Goal: Task Accomplishment & Management: Complete application form

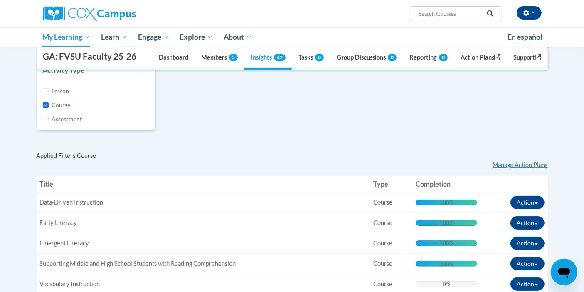
scroll to position [114, 0]
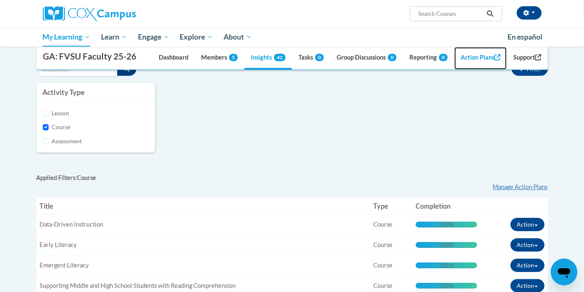
click at [469, 56] on link "Action Plans" at bounding box center [481, 58] width 52 height 22
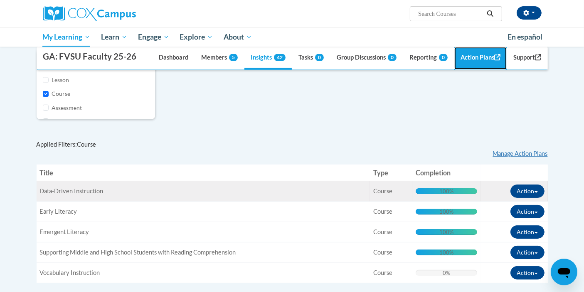
scroll to position [147, 0]
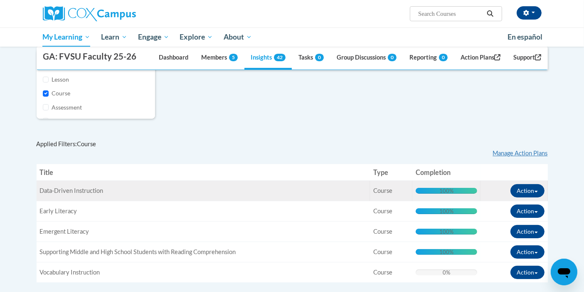
click at [96, 188] on span "Data-Driven Instruction" at bounding box center [72, 190] width 64 height 7
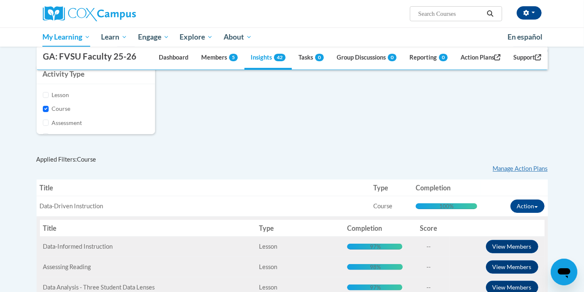
scroll to position [53, 0]
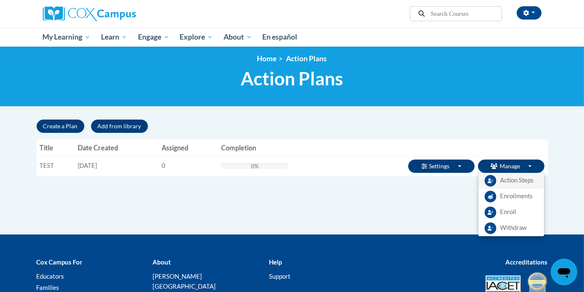
click at [498, 179] on link "Action Steps" at bounding box center [512, 181] width 66 height 16
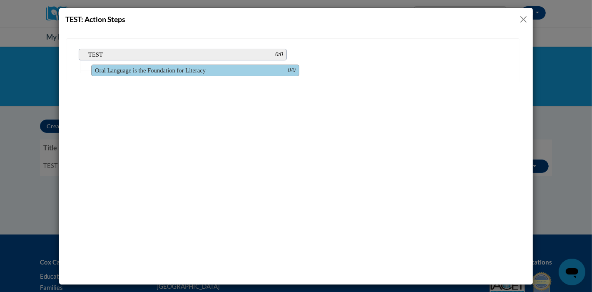
click at [173, 50] on span "TEST 0/0" at bounding box center [182, 54] width 208 height 12
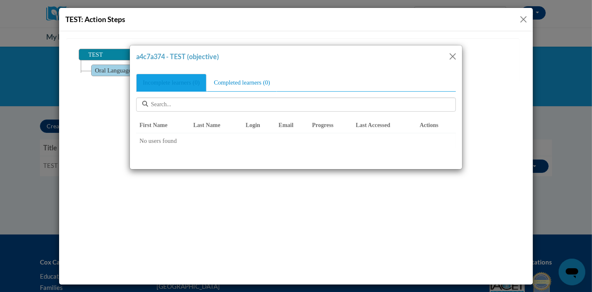
click at [174, 141] on td "No users found" at bounding box center [295, 139] width 319 height 15
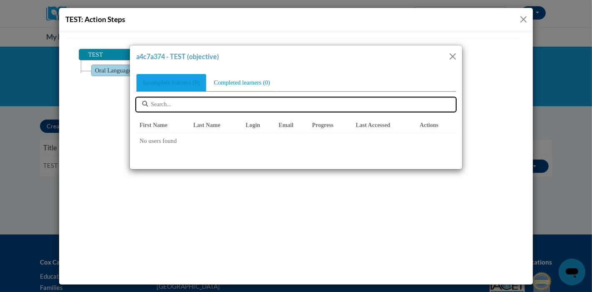
click at [210, 101] on input "text" at bounding box center [238, 104] width 175 height 8
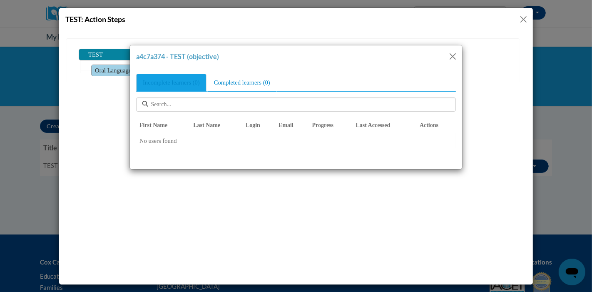
click at [452, 54] on button "Close" at bounding box center [452, 56] width 10 height 10
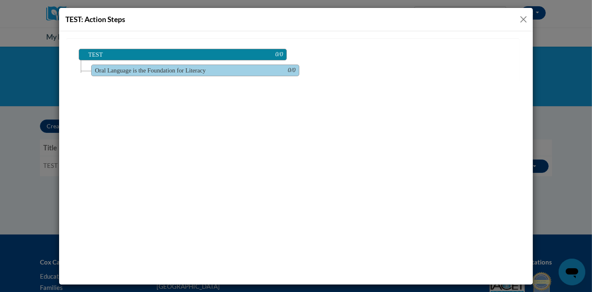
click at [523, 17] on button "Close" at bounding box center [523, 19] width 10 height 10
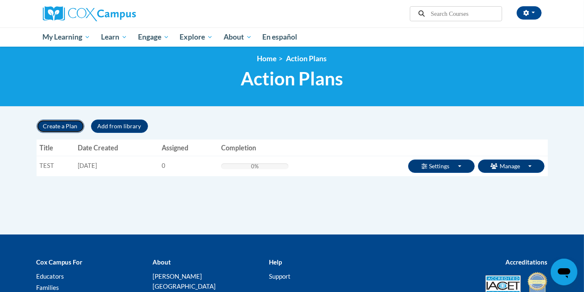
click at [72, 128] on button "Create a Plan" at bounding box center [61, 125] width 48 height 13
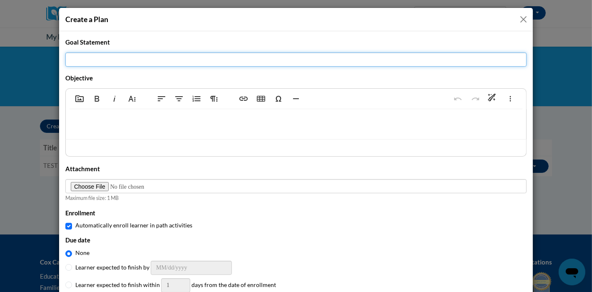
click at [114, 56] on input "Title" at bounding box center [295, 59] width 461 height 14
type input "Structured Literacy Coursework"
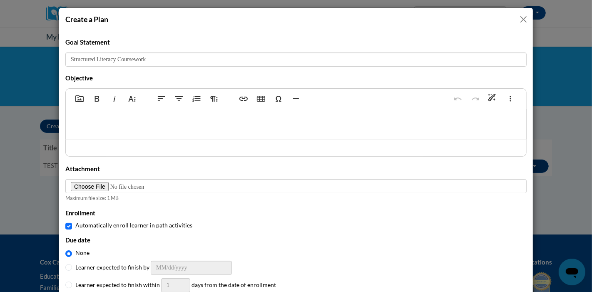
click at [86, 122] on p at bounding box center [295, 121] width 443 height 9
click at [96, 121] on p "FVSUf faculty" at bounding box center [295, 121] width 443 height 9
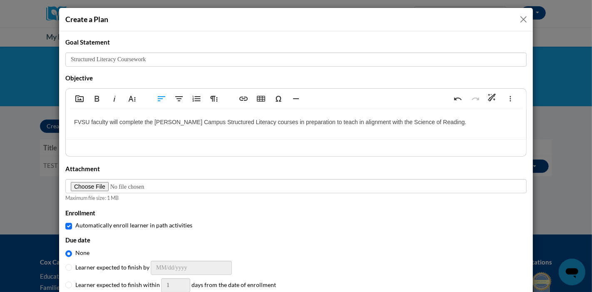
type textarea "<p>FVSU faculty will complete the [PERSON_NAME] Campus Structured Literacy cour…"
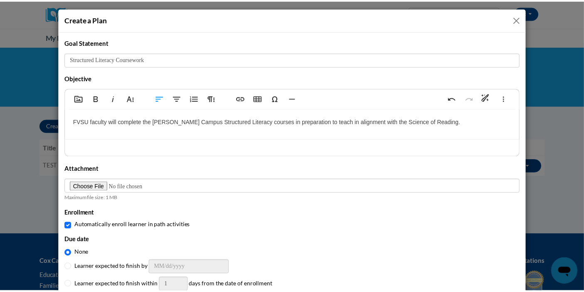
scroll to position [33, 0]
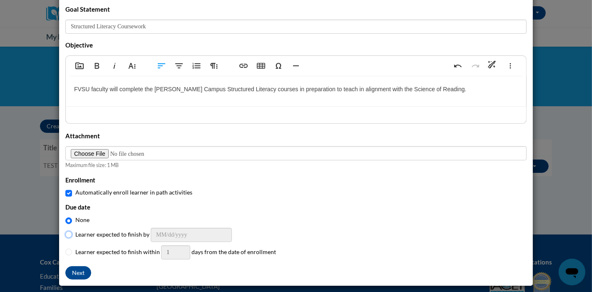
click at [66, 231] on input "Learner expected to finish by" at bounding box center [68, 234] width 7 height 7
radio input "true"
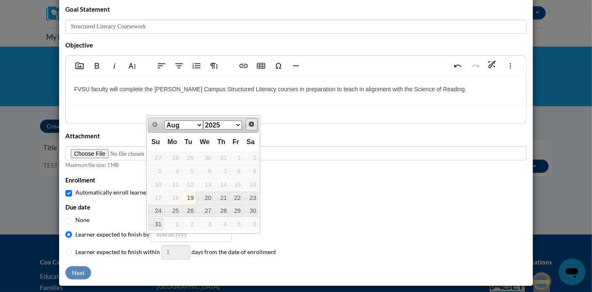
click at [253, 125] on span "Next" at bounding box center [251, 124] width 7 height 7
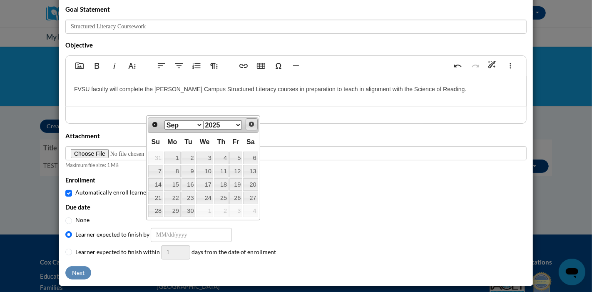
click at [253, 125] on span "Next" at bounding box center [251, 124] width 7 height 7
click at [208, 210] on link "31" at bounding box center [204, 211] width 17 height 12
type input "[DATE]"
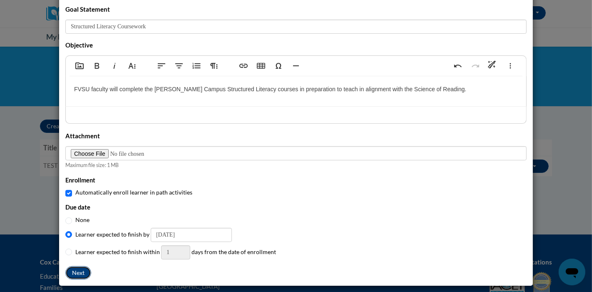
click at [65, 272] on button "Next" at bounding box center [78, 272] width 26 height 13
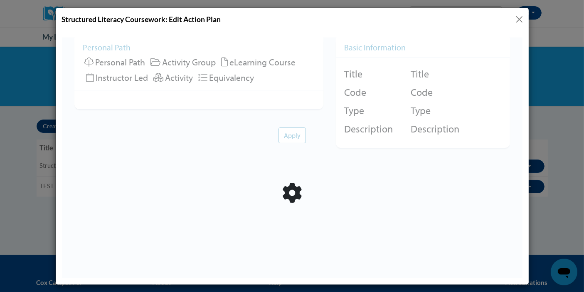
scroll to position [0, 0]
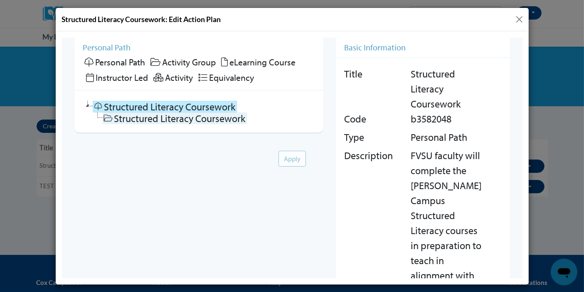
click at [113, 115] on link "Structured Literacy Coursework" at bounding box center [174, 118] width 144 height 12
checkbox input "false"
checkbox input "true"
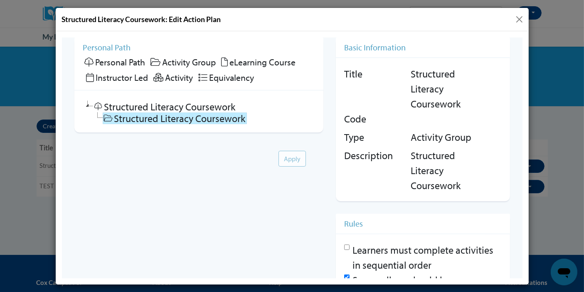
click at [171, 62] on span "Activity Group" at bounding box center [189, 62] width 54 height 12
click at [230, 60] on span "eLearning Course" at bounding box center [262, 62] width 66 height 12
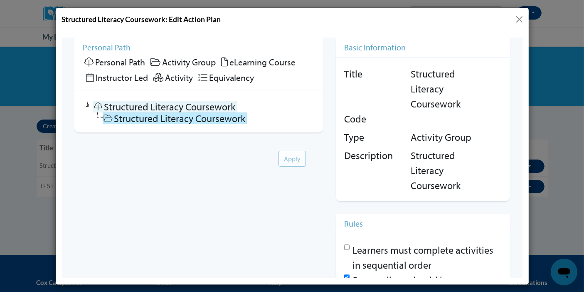
click at [203, 102] on link "Structured Literacy Coursework" at bounding box center [164, 106] width 144 height 12
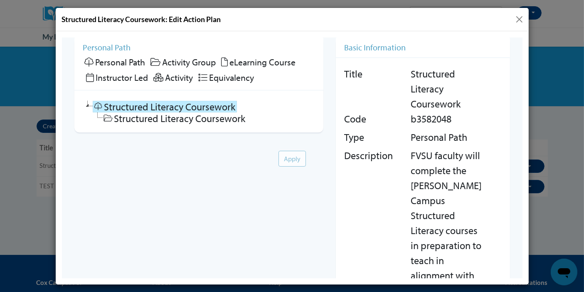
scroll to position [37, 0]
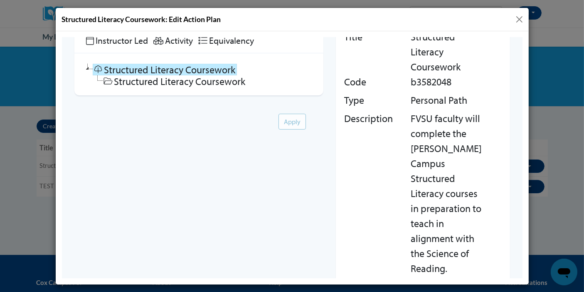
click at [522, 16] on button "Close" at bounding box center [520, 19] width 10 height 10
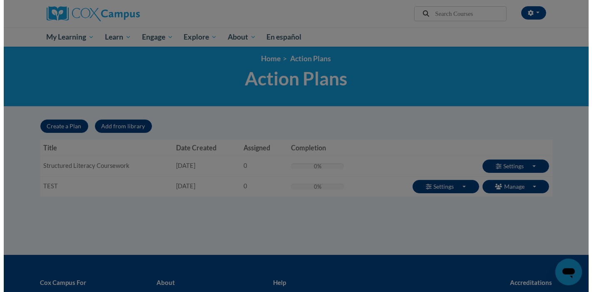
scroll to position [0, 0]
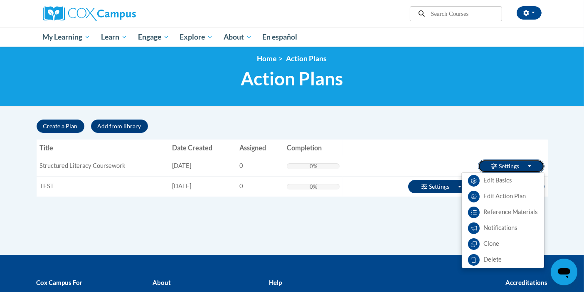
click at [529, 165] on span "button" at bounding box center [529, 166] width 3 height 2
click at [512, 198] on link "Edit Action Plan" at bounding box center [503, 196] width 82 height 16
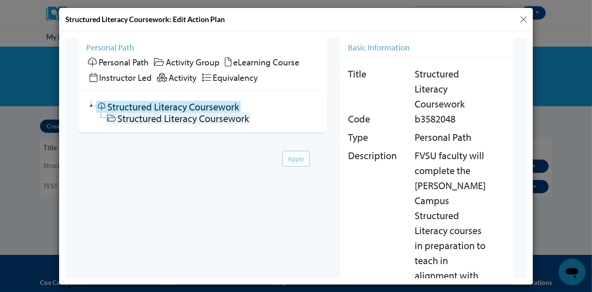
click at [215, 117] on link "Structured Literacy Coursework" at bounding box center [178, 118] width 144 height 12
checkbox input "false"
checkbox input "true"
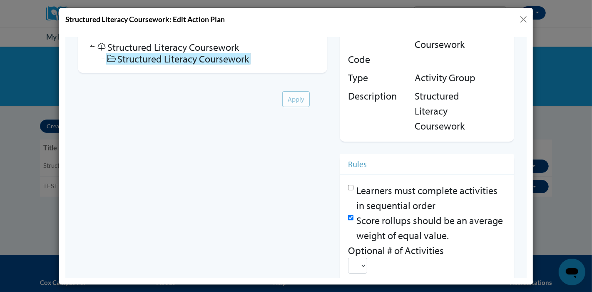
scroll to position [62, 0]
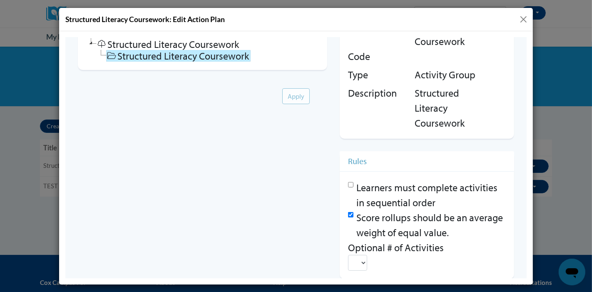
click at [348, 183] on input "Learners must complete activities in sequential order" at bounding box center [349, 183] width 5 height 5
checkbox input "true"
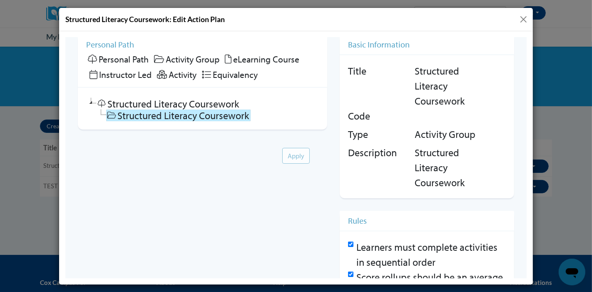
scroll to position [0, 0]
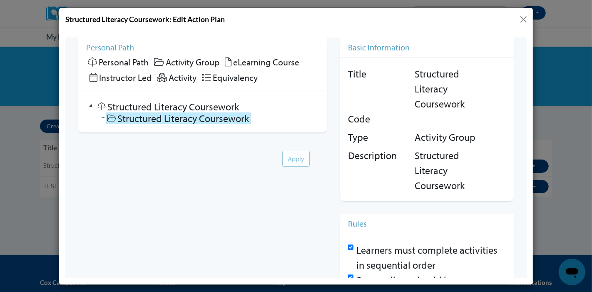
click at [257, 61] on span "eLearning Course" at bounding box center [266, 62] width 66 height 12
click at [228, 59] on icon at bounding box center [227, 61] width 7 height 9
click at [156, 62] on icon at bounding box center [159, 61] width 10 height 9
click at [230, 62] on icon at bounding box center [227, 61] width 7 height 9
click at [89, 105] on icon at bounding box center [91, 106] width 10 height 12
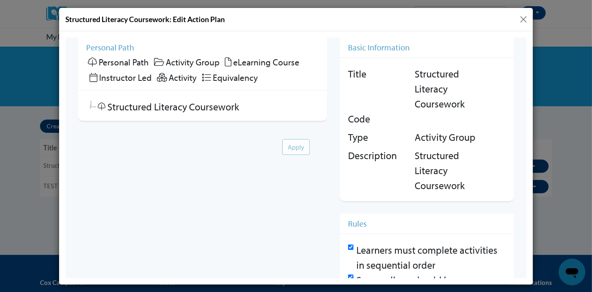
click at [89, 105] on icon at bounding box center [91, 106] width 10 height 12
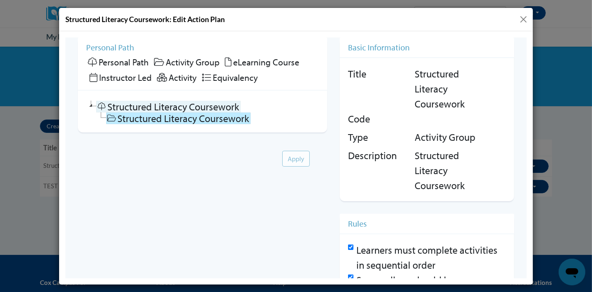
click at [101, 105] on icon at bounding box center [101, 106] width 10 height 8
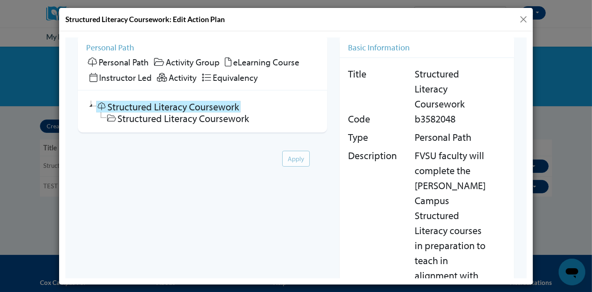
click at [131, 107] on link "Structured Literacy Coursework" at bounding box center [168, 106] width 144 height 12
click at [128, 114] on link "Structured Literacy Coursework" at bounding box center [178, 118] width 144 height 12
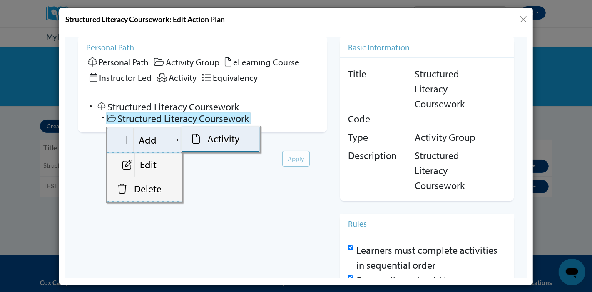
click at [228, 139] on link "Activity" at bounding box center [219, 138] width 77 height 25
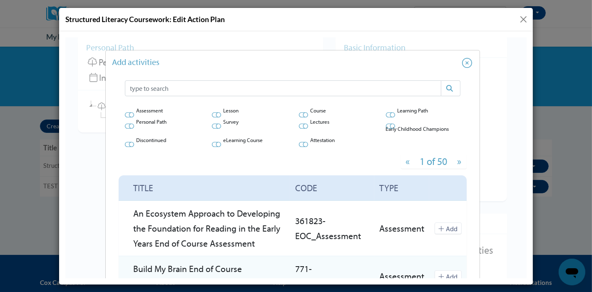
scroll to position [39, 0]
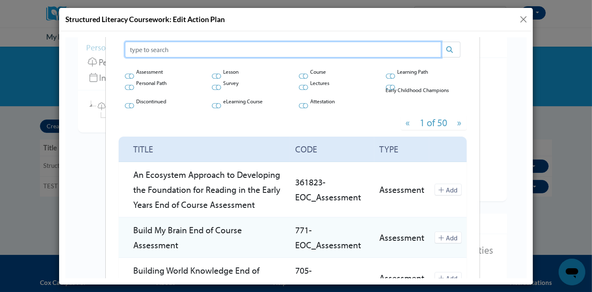
click at [272, 50] on input "text" at bounding box center [282, 49] width 316 height 16
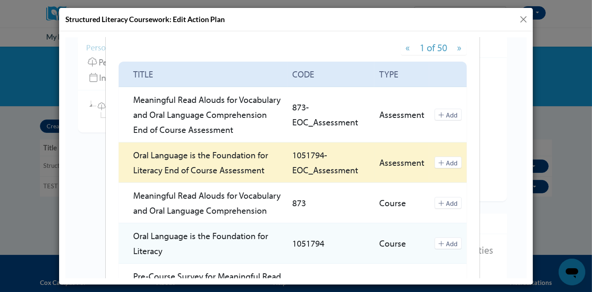
scroll to position [114, 0]
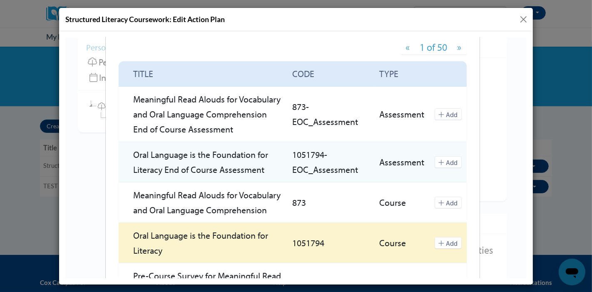
click at [437, 236] on button "Add" at bounding box center [447, 242] width 27 height 12
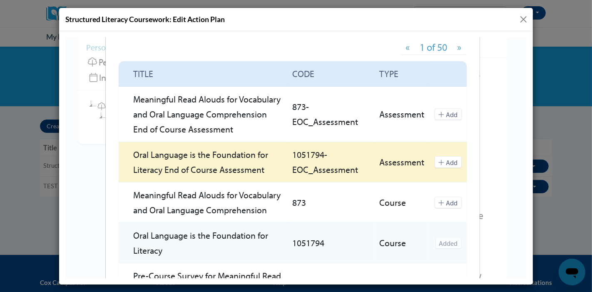
click at [443, 160] on button "Add" at bounding box center [447, 162] width 27 height 12
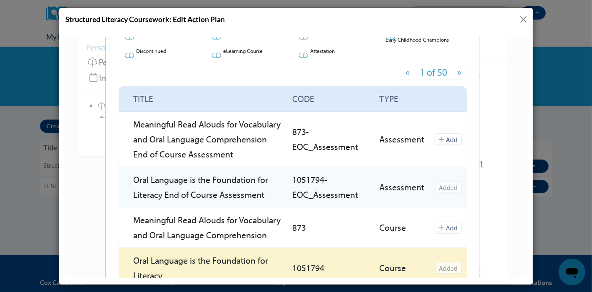
scroll to position [0, 0]
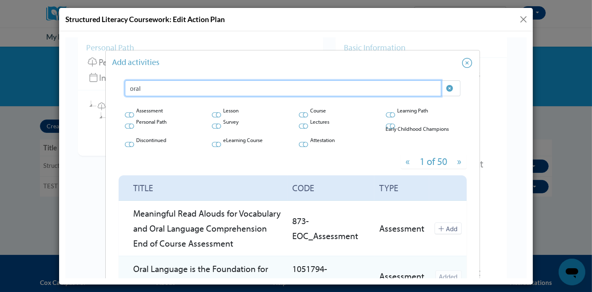
click at [183, 88] on input "oral" at bounding box center [282, 88] width 316 height 16
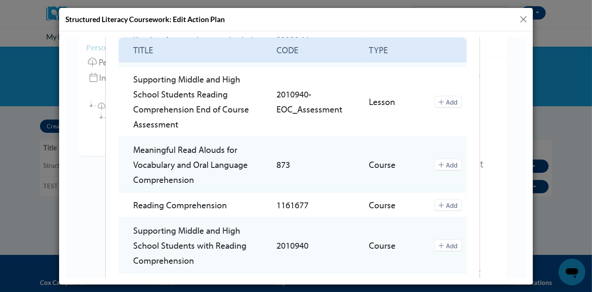
scroll to position [245, 0]
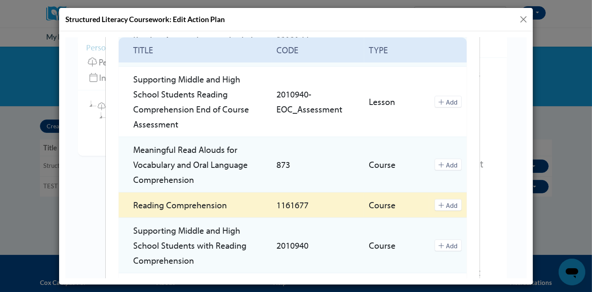
click at [446, 206] on button "Add" at bounding box center [447, 204] width 27 height 12
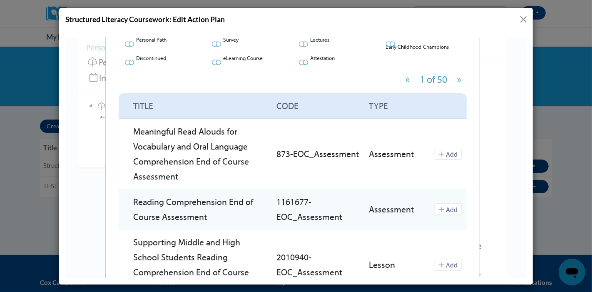
scroll to position [0, 0]
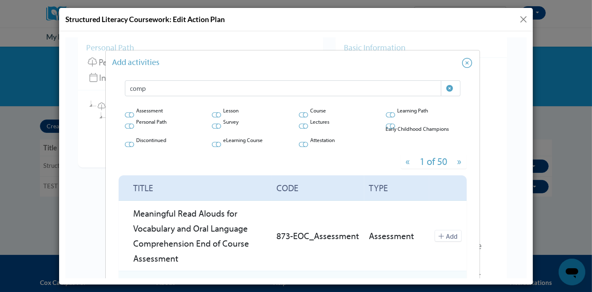
click at [214, 115] on icon at bounding box center [216, 114] width 10 height 8
click at [211, 117] on input "checkbox" at bounding box center [211, 117] width 0 height 0
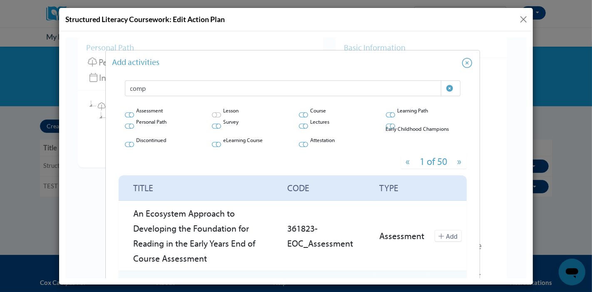
click at [301, 126] on icon at bounding box center [303, 125] width 10 height 8
click at [298, 129] on input "checkbox" at bounding box center [298, 129] width 0 height 0
click at [300, 146] on icon at bounding box center [303, 144] width 10 height 8
click at [298, 147] on input "checkbox" at bounding box center [298, 147] width 0 height 0
click at [387, 113] on icon at bounding box center [390, 114] width 10 height 8
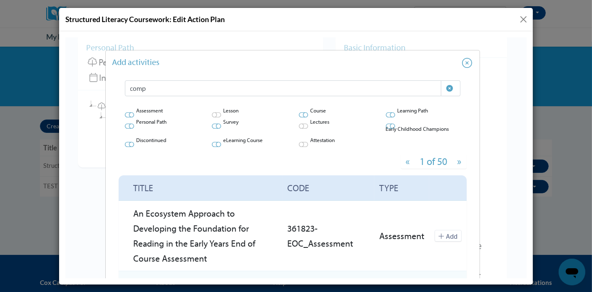
click at [385, 117] on input "checkbox" at bounding box center [385, 117] width 0 height 0
click at [385, 124] on icon at bounding box center [390, 125] width 10 height 8
click at [385, 129] on input "checkbox" at bounding box center [385, 129] width 0 height 0
click at [126, 142] on icon at bounding box center [129, 143] width 10 height 5
click at [124, 147] on input "checkbox" at bounding box center [124, 147] width 0 height 0
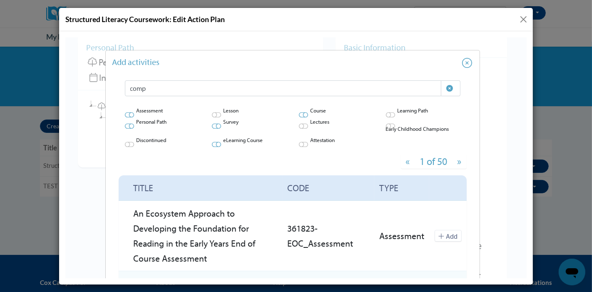
click at [127, 124] on icon at bounding box center [129, 125] width 10 height 8
click at [124, 129] on input "checkbox" at bounding box center [124, 129] width 0 height 0
click at [213, 126] on icon at bounding box center [216, 125] width 10 height 5
click at [211, 129] on input "checkbox" at bounding box center [211, 129] width 0 height 0
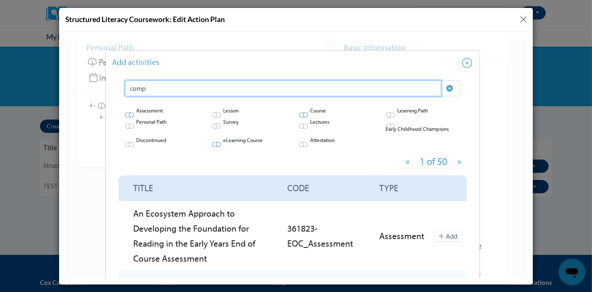
click at [245, 94] on input "comp" at bounding box center [282, 88] width 316 height 16
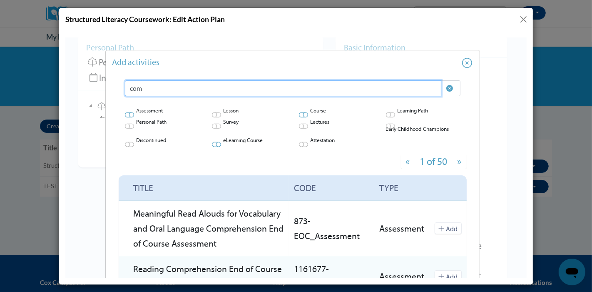
type input "comp"
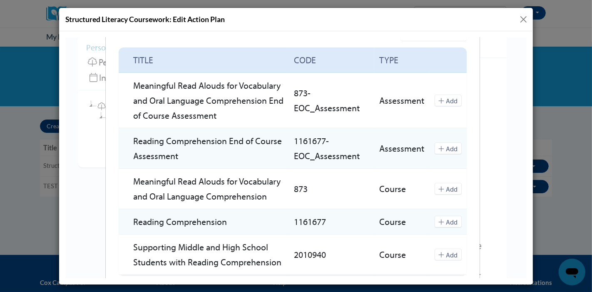
scroll to position [140, 0]
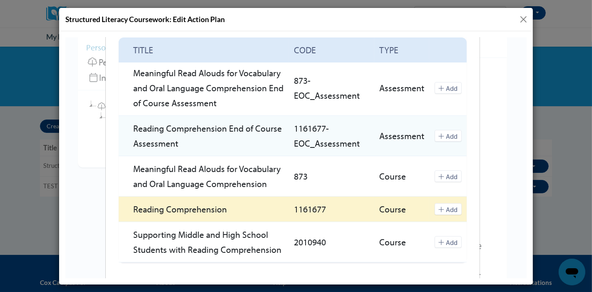
click at [449, 206] on button "Add" at bounding box center [447, 209] width 27 height 12
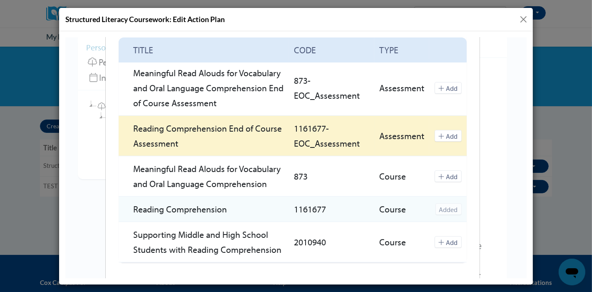
click at [443, 140] on button "Add" at bounding box center [447, 135] width 27 height 12
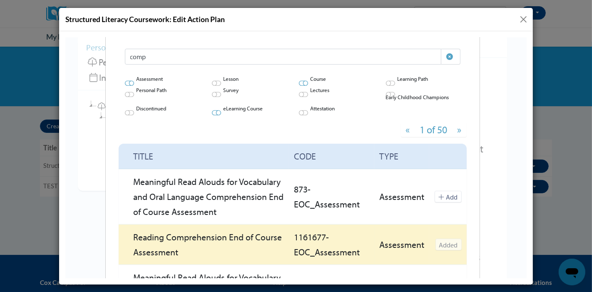
scroll to position [0, 0]
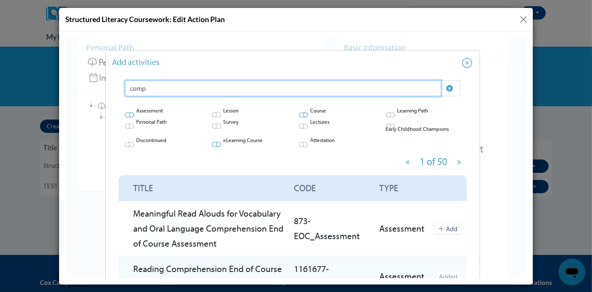
click at [278, 86] on input "comp" at bounding box center [282, 88] width 316 height 16
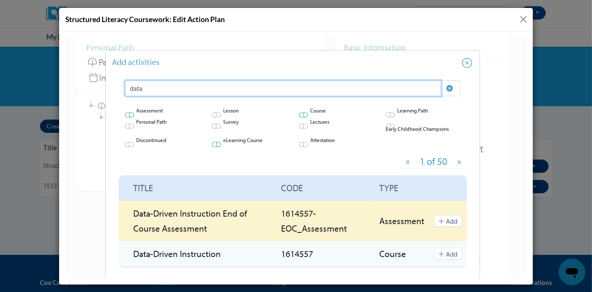
scroll to position [46, 0]
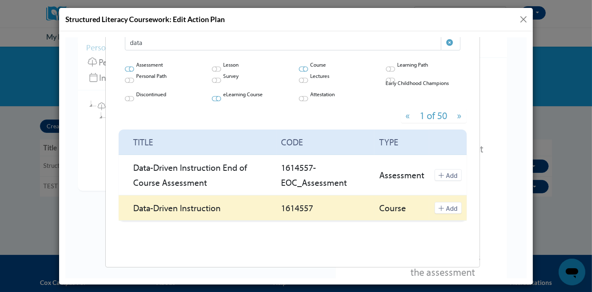
click at [439, 209] on button "Add" at bounding box center [447, 207] width 27 height 12
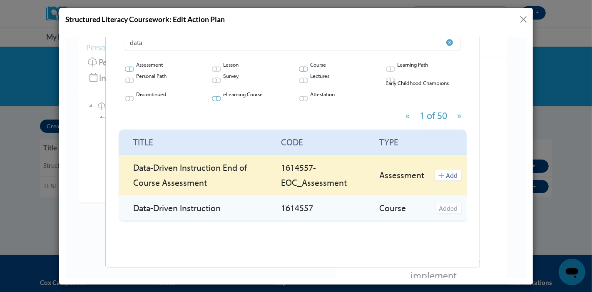
click at [439, 180] on button "Add" at bounding box center [447, 174] width 27 height 12
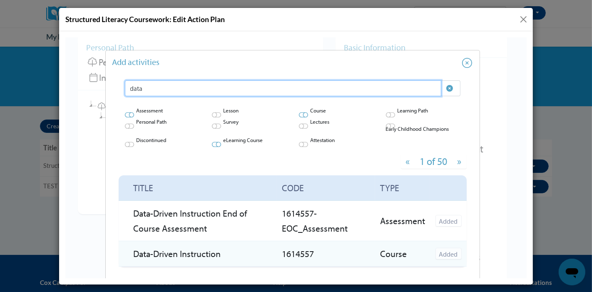
click at [161, 93] on input "data" at bounding box center [282, 88] width 316 height 16
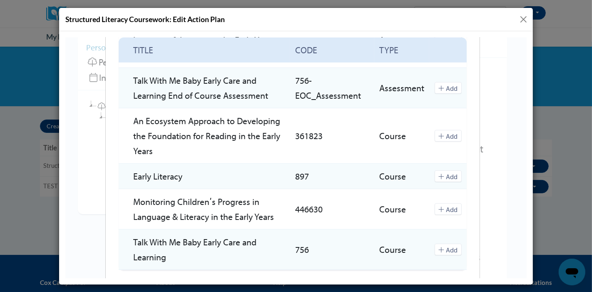
scroll to position [285, 0]
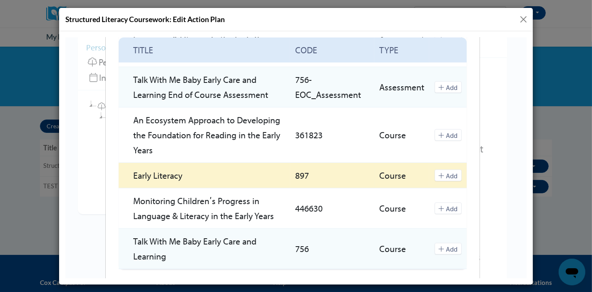
click at [446, 172] on button "Add" at bounding box center [447, 175] width 27 height 12
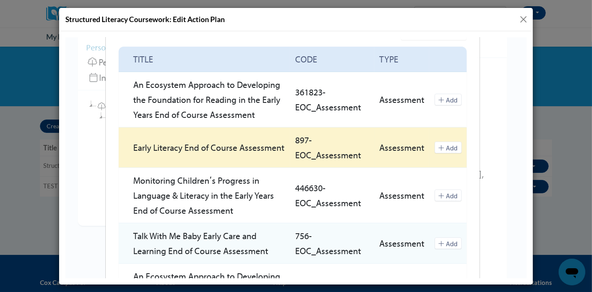
click at [438, 146] on icon at bounding box center [440, 147] width 5 height 5
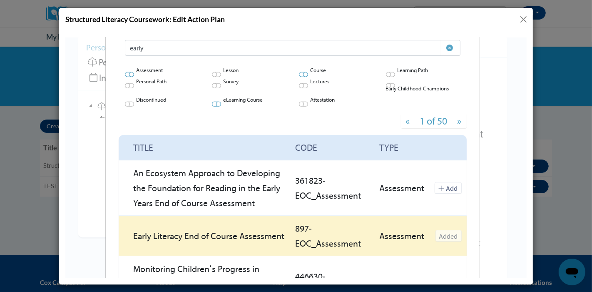
scroll to position [33, 0]
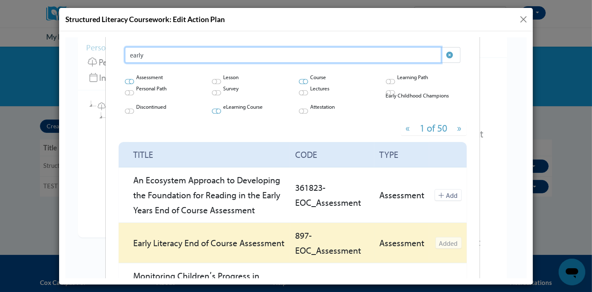
click at [213, 55] on input "early" at bounding box center [282, 55] width 316 height 16
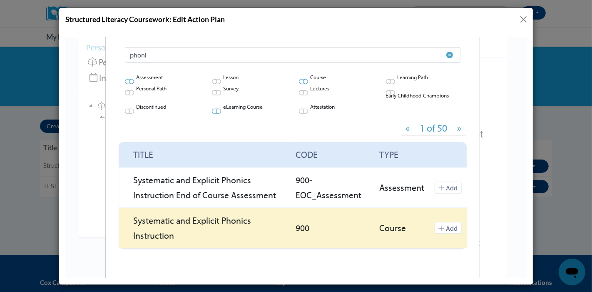
click at [441, 226] on button "Add" at bounding box center [447, 227] width 27 height 12
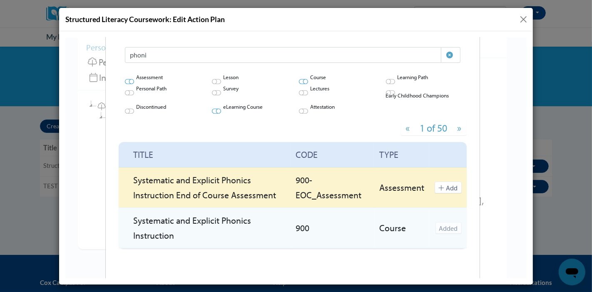
click at [439, 191] on button "Add" at bounding box center [447, 187] width 27 height 12
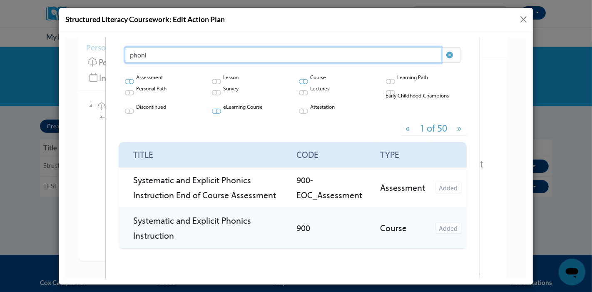
click at [233, 53] on input "phoni" at bounding box center [282, 55] width 316 height 16
click at [233, 54] on input "phoni" at bounding box center [282, 55] width 316 height 16
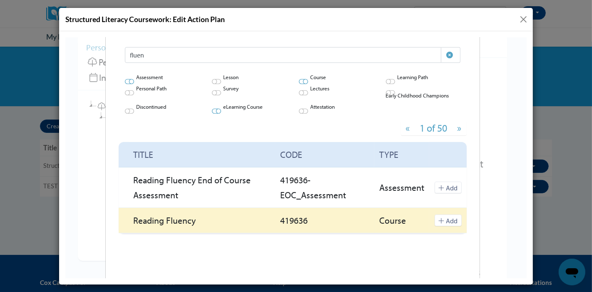
click at [441, 221] on button "Add" at bounding box center [447, 220] width 27 height 12
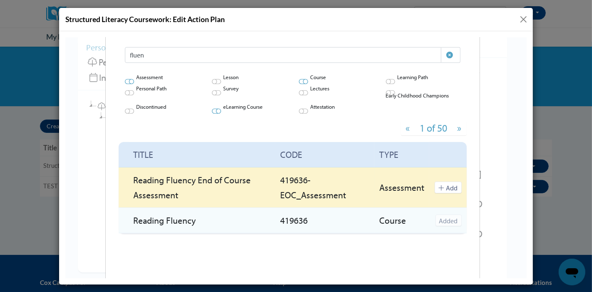
click at [437, 191] on button "Add" at bounding box center [447, 187] width 27 height 12
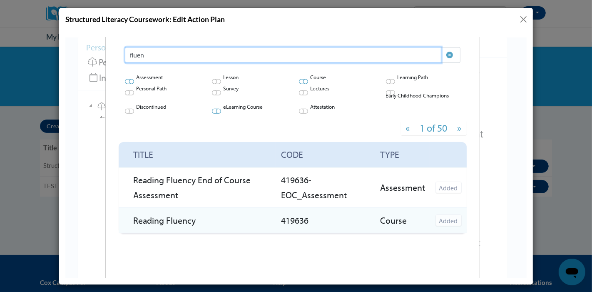
click at [217, 49] on input "fluen" at bounding box center [282, 55] width 316 height 16
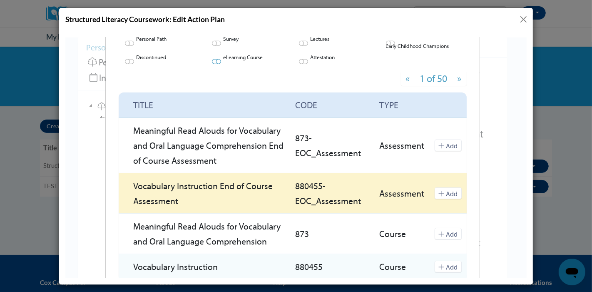
scroll to position [98, 0]
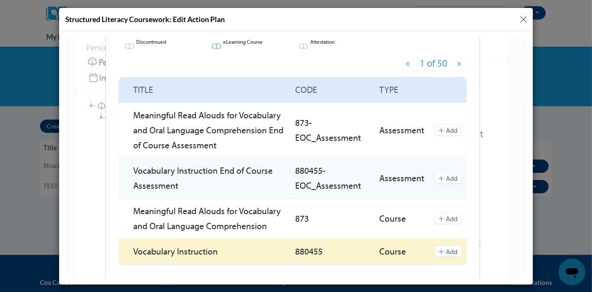
click at [446, 250] on button "Add" at bounding box center [447, 251] width 27 height 12
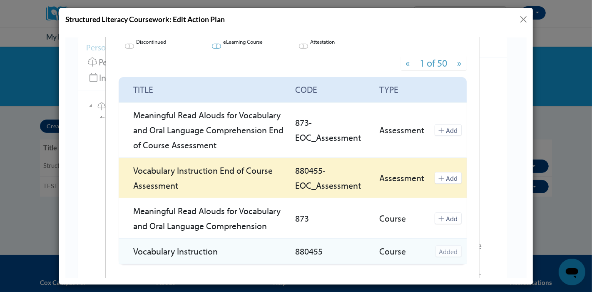
click at [449, 178] on button "Add" at bounding box center [447, 177] width 27 height 12
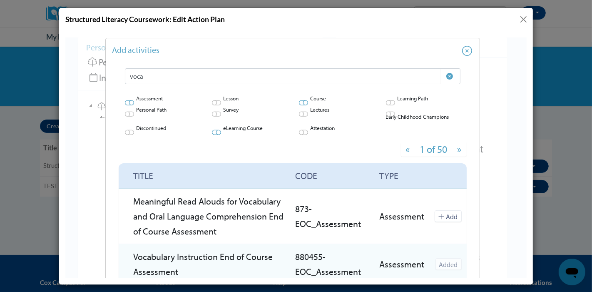
scroll to position [10, 0]
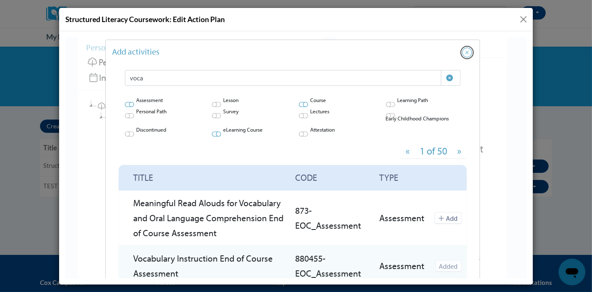
click at [463, 51] on icon "Close" at bounding box center [466, 52] width 10 height 10
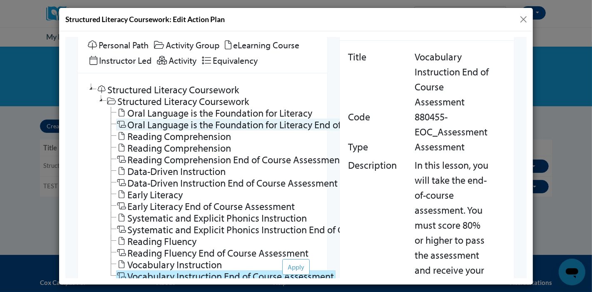
scroll to position [17, 0]
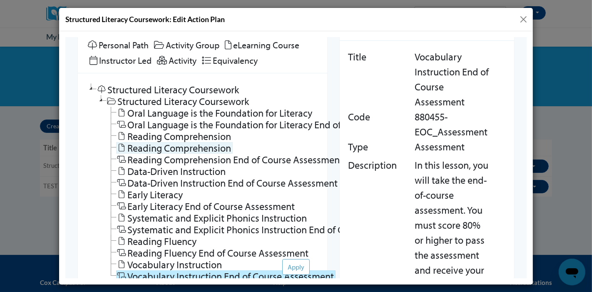
click at [160, 146] on link "Reading Comprehension" at bounding box center [174, 147] width 116 height 12
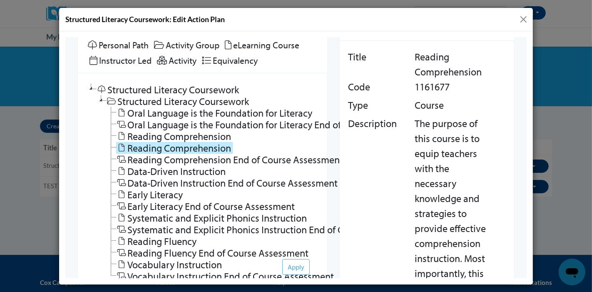
click at [160, 146] on link "Reading Comprehension" at bounding box center [174, 147] width 116 height 12
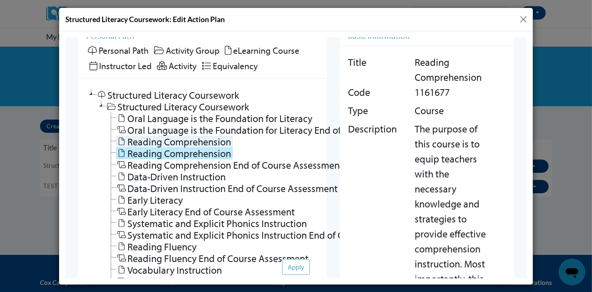
scroll to position [17, 0]
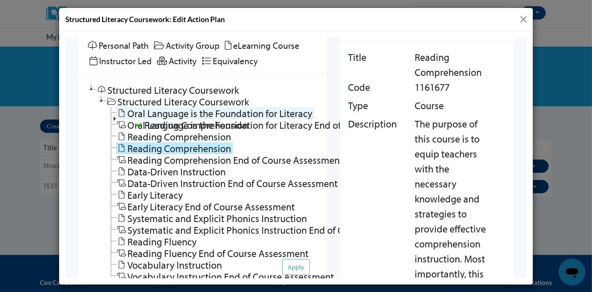
drag, startPoint x: 140, startPoint y: 147, endPoint x: 113, endPoint y: 148, distance: 27.5
click at [113, 148] on li "Reading Comprehension" at bounding box center [212, 148] width 213 height 12
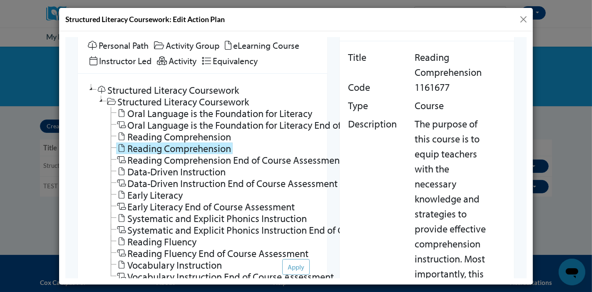
click at [121, 144] on icon at bounding box center [121, 148] width 10 height 8
click at [126, 170] on link "Delete" at bounding box center [154, 170] width 74 height 25
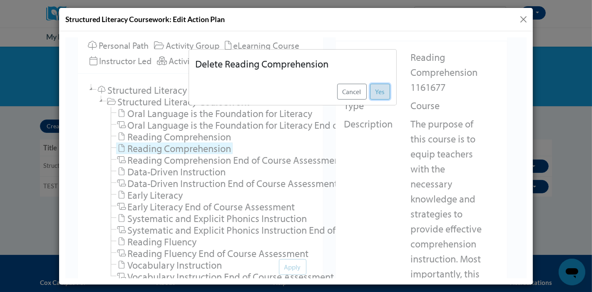
click at [378, 88] on button "Yes" at bounding box center [379, 91] width 20 height 16
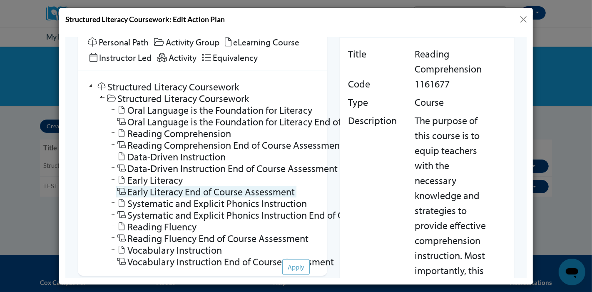
scroll to position [18, 0]
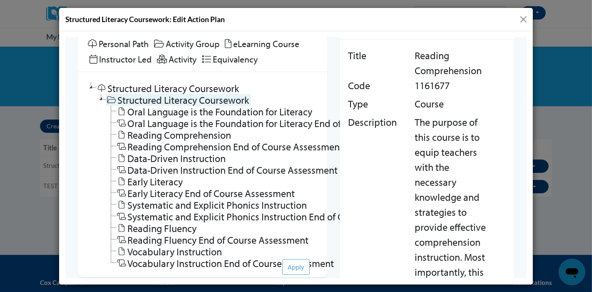
click at [114, 97] on icon at bounding box center [111, 99] width 9 height 7
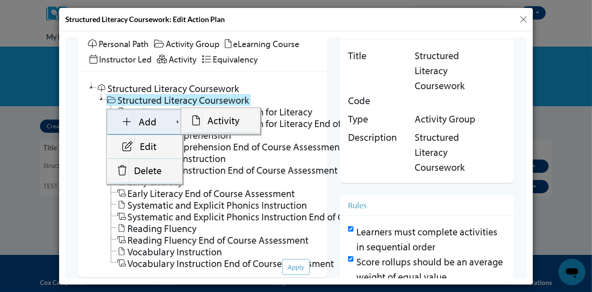
click at [122, 116] on link "Add" at bounding box center [144, 121] width 74 height 25
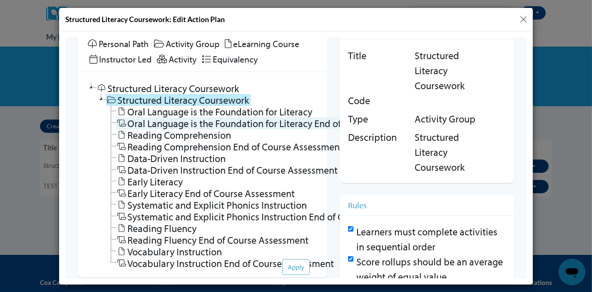
click at [272, 119] on link "Oral Language is the Foundation for Literacy End of Course Assessment" at bounding box center [271, 123] width 310 height 12
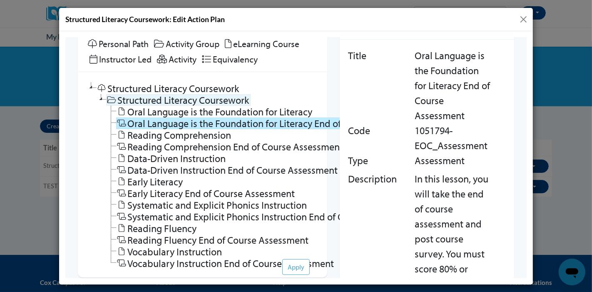
click at [206, 98] on link "Structured Literacy Coursework" at bounding box center [178, 100] width 144 height 12
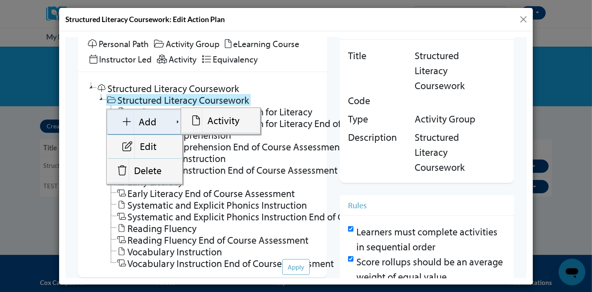
click at [158, 118] on link "Add" at bounding box center [144, 121] width 74 height 25
click at [203, 122] on link "Activity" at bounding box center [219, 120] width 77 height 25
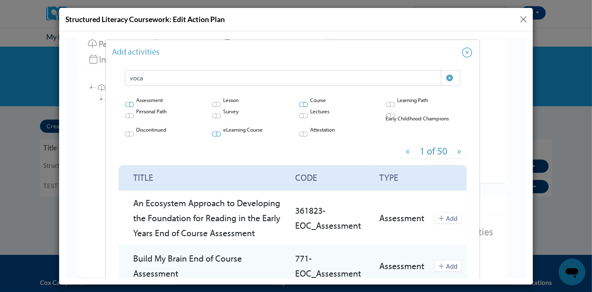
scroll to position [0, 0]
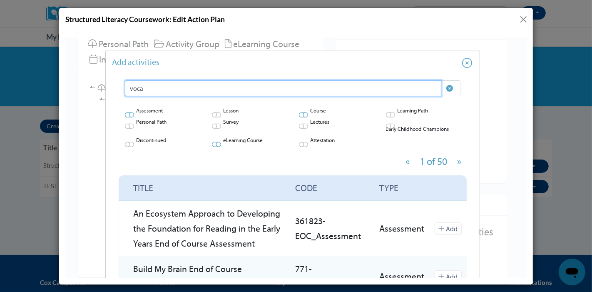
click at [195, 89] on input "voca" at bounding box center [282, 88] width 316 height 16
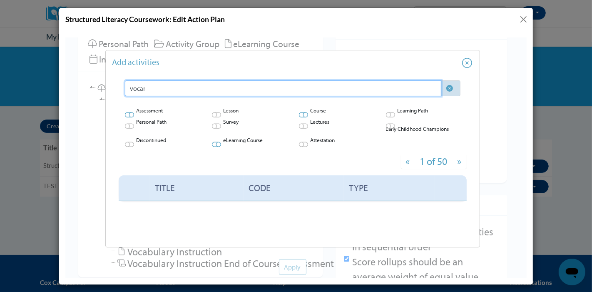
type input "vocar"
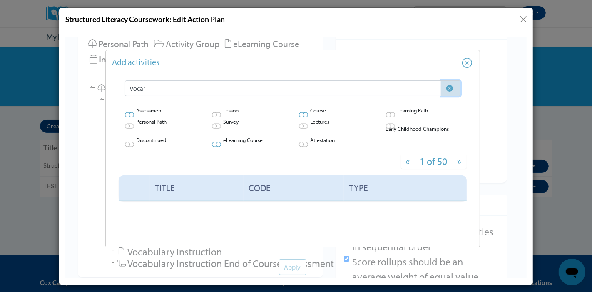
click at [451, 89] on icon "button" at bounding box center [449, 87] width 7 height 7
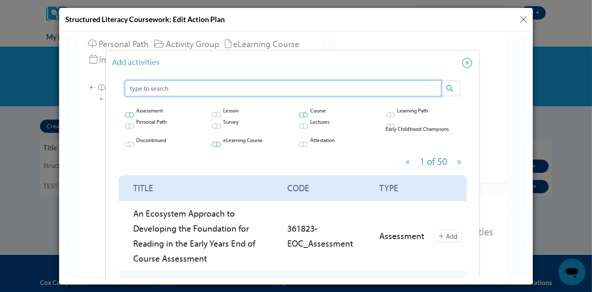
click at [394, 81] on input "text" at bounding box center [282, 88] width 316 height 16
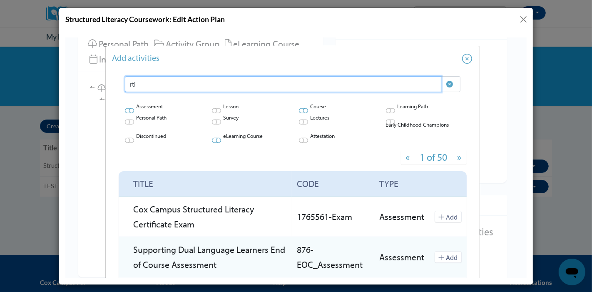
scroll to position [3, 0]
click at [134, 84] on input "rti" at bounding box center [282, 85] width 316 height 16
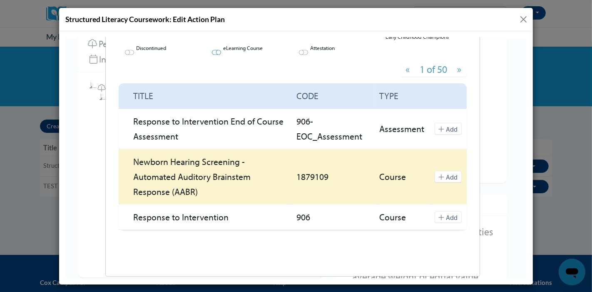
scroll to position [92, 0]
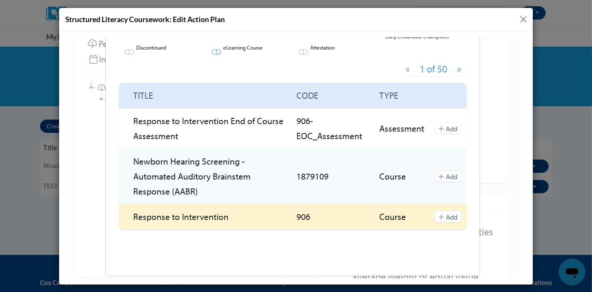
type input "respon"
click at [438, 217] on icon at bounding box center [441, 216] width 6 height 7
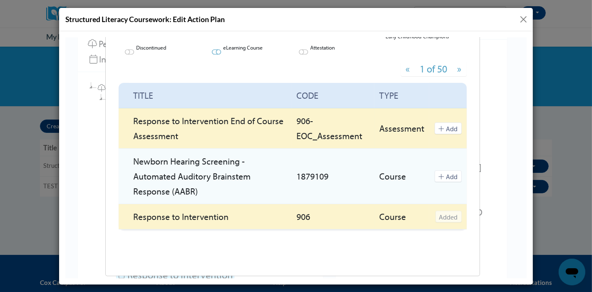
click at [441, 125] on button "Add" at bounding box center [447, 128] width 27 height 12
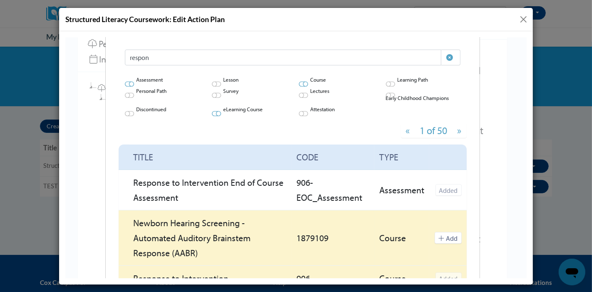
scroll to position [0, 0]
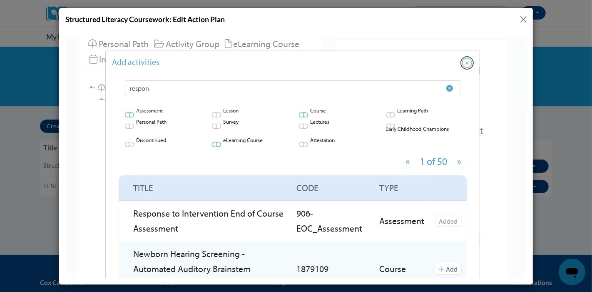
click at [462, 62] on icon "Close" at bounding box center [466, 62] width 10 height 10
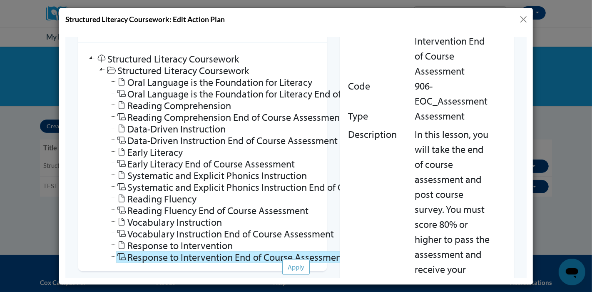
scroll to position [47, 0]
click at [285, 269] on button "Apply" at bounding box center [295, 266] width 27 height 16
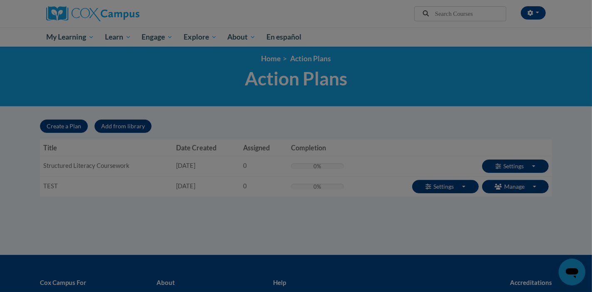
scroll to position [0, 0]
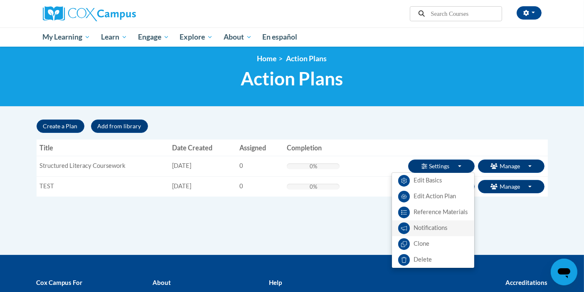
click at [424, 226] on link "Notifications" at bounding box center [433, 228] width 82 height 16
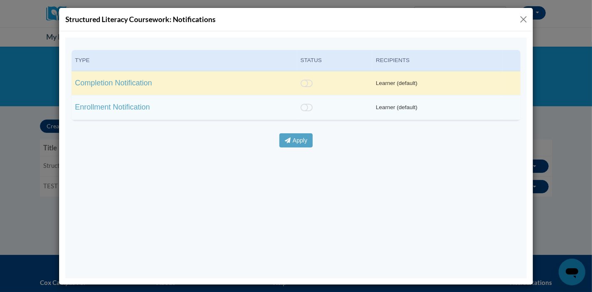
click at [312, 81] on icon at bounding box center [306, 83] width 12 height 12
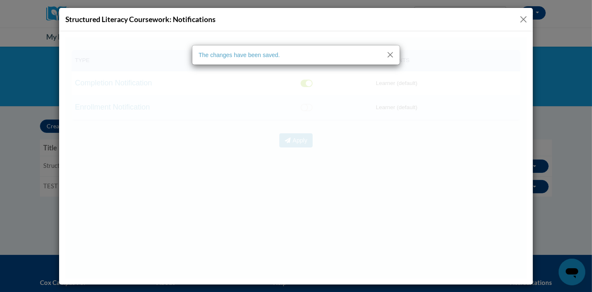
click at [389, 58] on button "Close" at bounding box center [389, 54] width 11 height 11
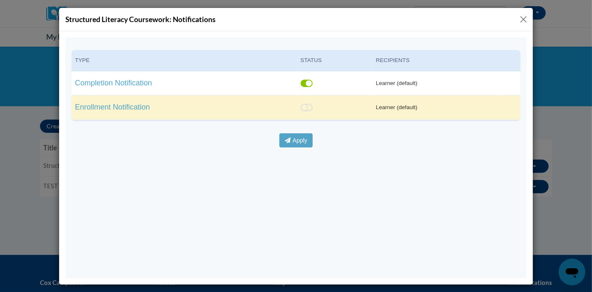
click at [312, 104] on icon at bounding box center [306, 107] width 12 height 12
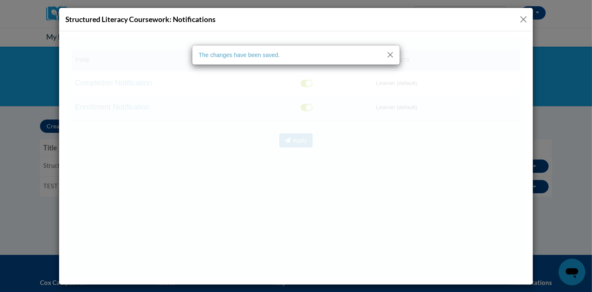
click at [384, 51] on button "Close" at bounding box center [389, 54] width 11 height 11
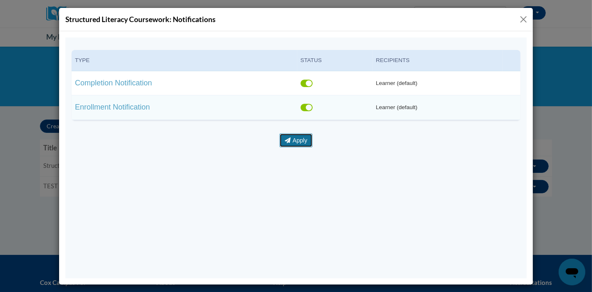
click at [299, 141] on button "Apply" at bounding box center [295, 140] width 33 height 14
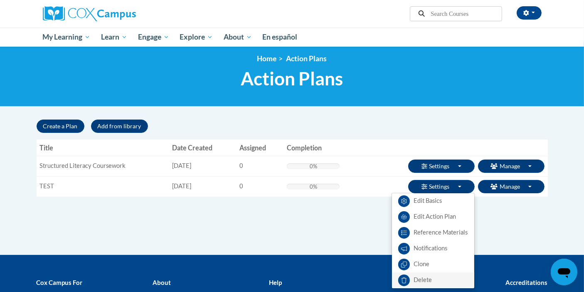
click at [401, 280] on icon at bounding box center [405, 280] width 12 height 12
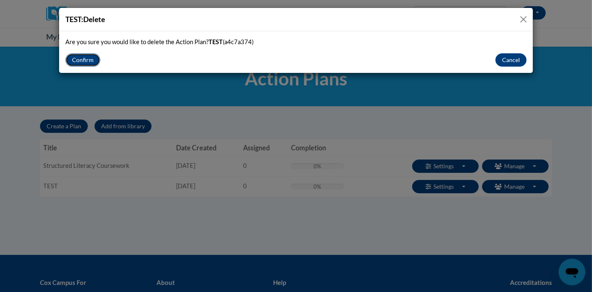
click at [82, 59] on button "Confirm" at bounding box center [82, 59] width 35 height 13
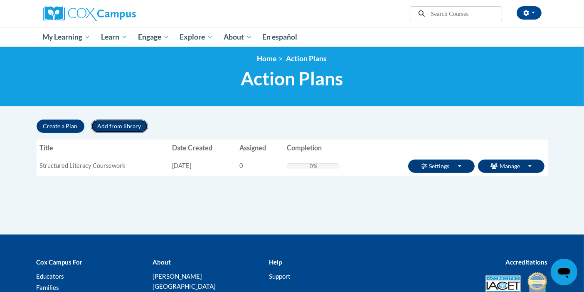
click at [134, 125] on button "Add from library" at bounding box center [119, 125] width 57 height 13
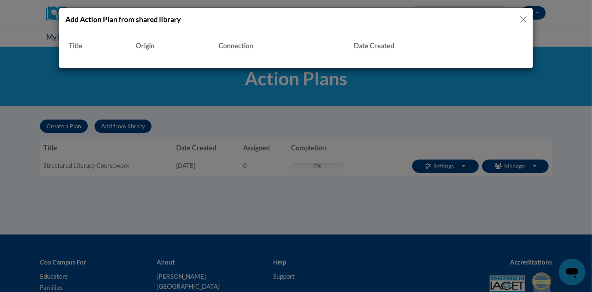
click at [134, 56] on div "Title Origin Connection Date Created Actions" at bounding box center [295, 49] width 461 height 25
click at [524, 20] on button "Close" at bounding box center [523, 19] width 10 height 10
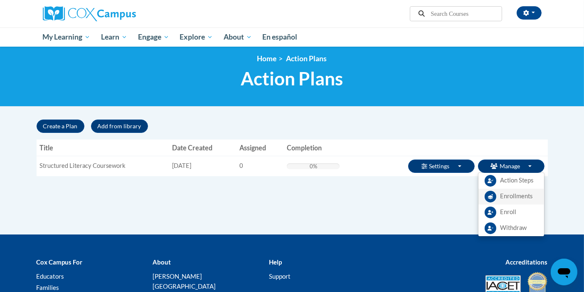
click at [500, 201] on link "Enrollments" at bounding box center [512, 196] width 66 height 16
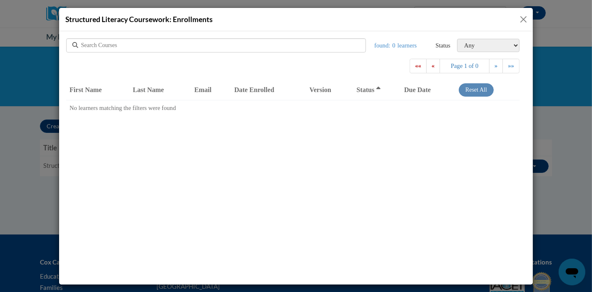
click at [524, 19] on button "Close" at bounding box center [523, 19] width 10 height 10
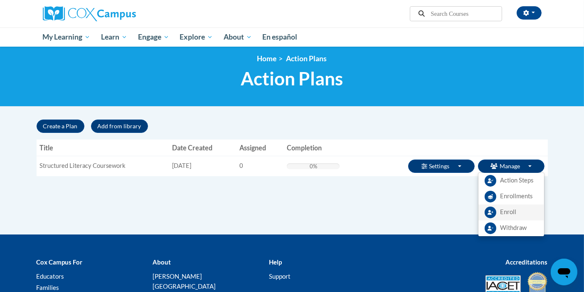
click at [498, 215] on link "Enroll" at bounding box center [512, 212] width 66 height 16
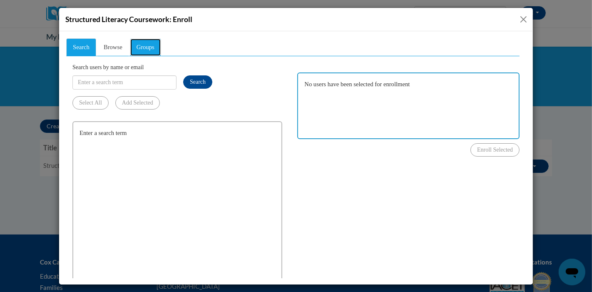
click at [154, 51] on link "Groups" at bounding box center [144, 47] width 31 height 18
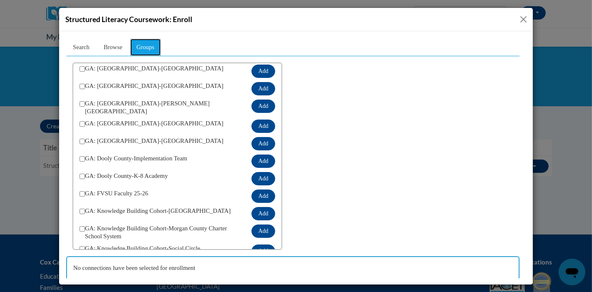
scroll to position [172, 0]
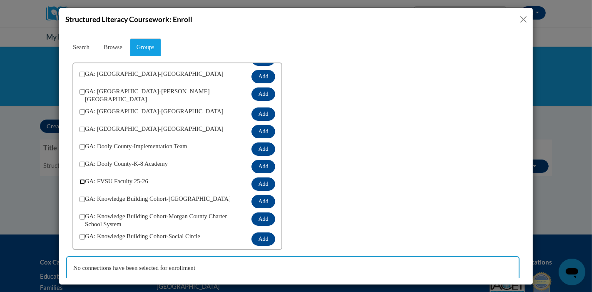
click at [83, 178] on input "checkbox" at bounding box center [81, 180] width 5 height 5
checkbox input "true"
click at [251, 180] on button "Add" at bounding box center [262, 183] width 23 height 13
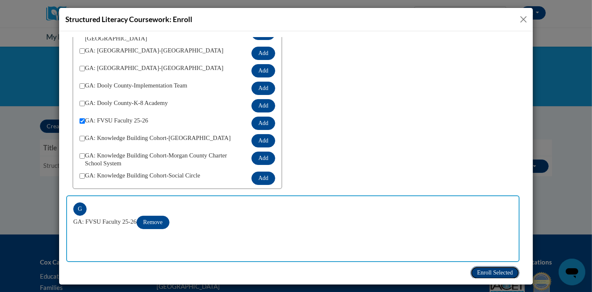
click at [486, 270] on span "Enroll Selected" at bounding box center [494, 272] width 36 height 6
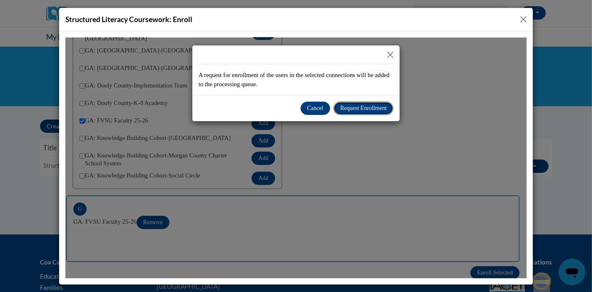
click at [347, 106] on span "Request Enrollment" at bounding box center [362, 107] width 47 height 6
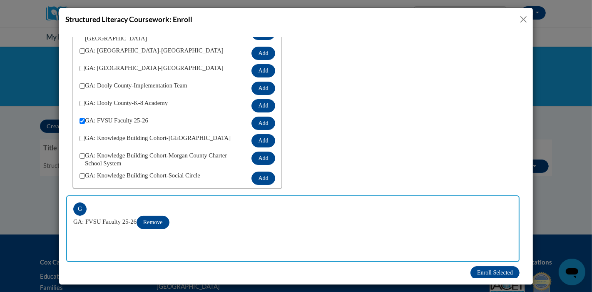
click at [524, 22] on button "Close" at bounding box center [523, 19] width 10 height 10
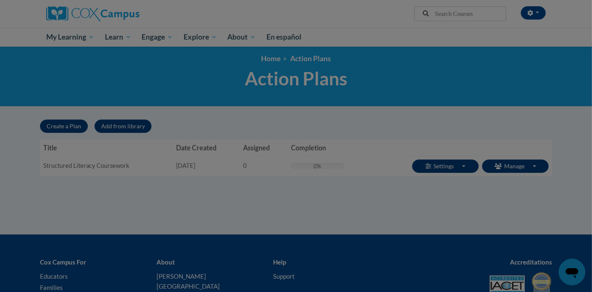
scroll to position [0, 0]
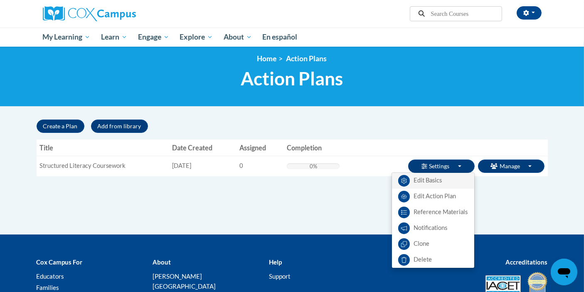
click at [436, 187] on link "Edit Basics" at bounding box center [433, 181] width 82 height 16
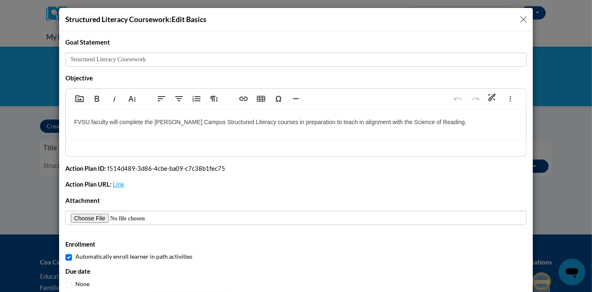
click at [518, 15] on button "Close" at bounding box center [523, 19] width 10 height 10
